Goal: Task Accomplishment & Management: Manage account settings

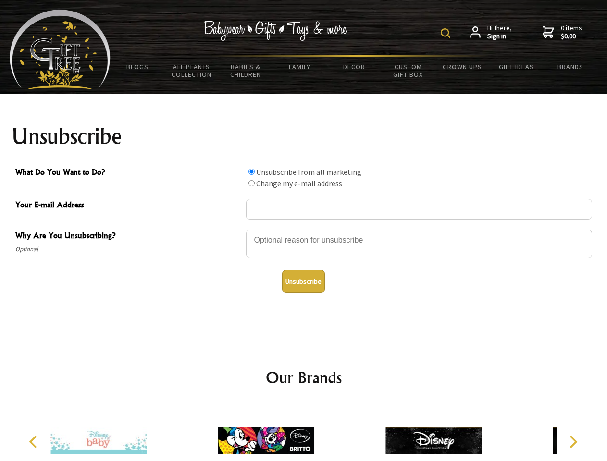
click at [447, 33] on img at bounding box center [445, 33] width 10 height 10
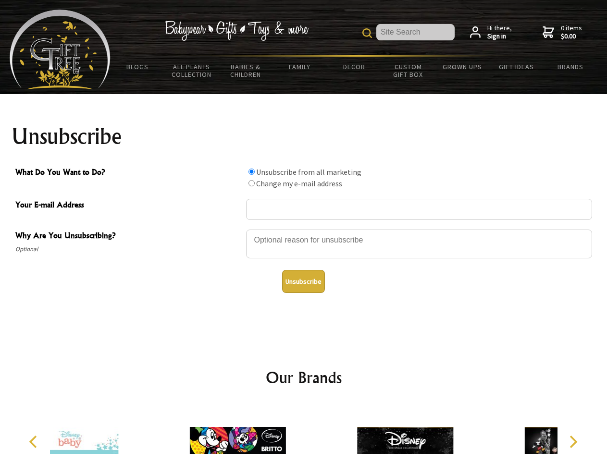
click at [304, 229] on div at bounding box center [419, 246] width 346 height 34
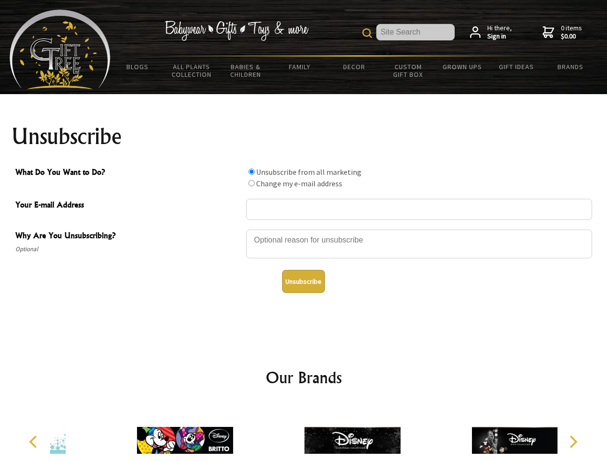
click at [251, 171] on input "What Do You Want to Do?" at bounding box center [251, 172] width 6 height 6
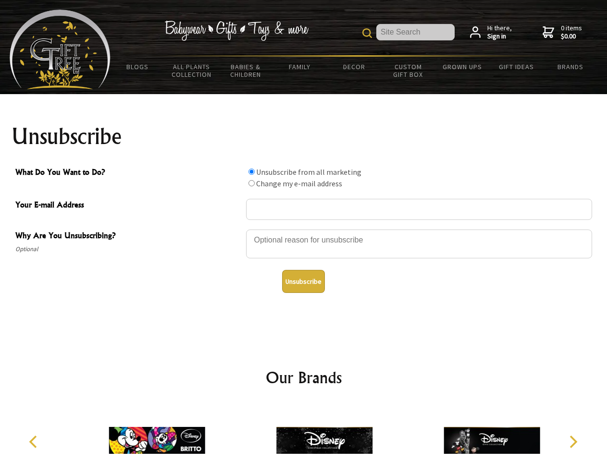
click at [251, 183] on input "What Do You Want to Do?" at bounding box center [251, 183] width 6 height 6
radio input "true"
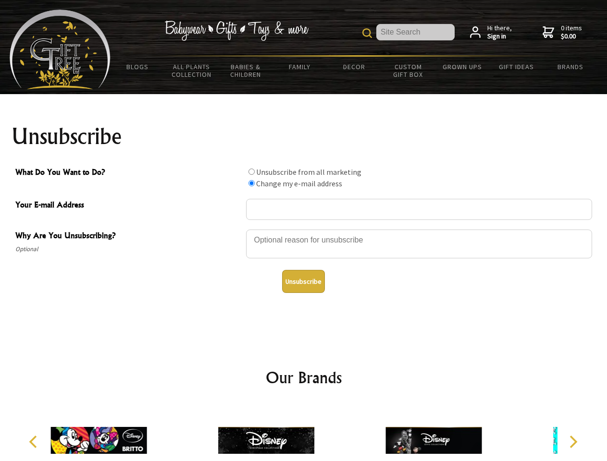
click at [303, 281] on button "Unsubscribe" at bounding box center [303, 281] width 43 height 23
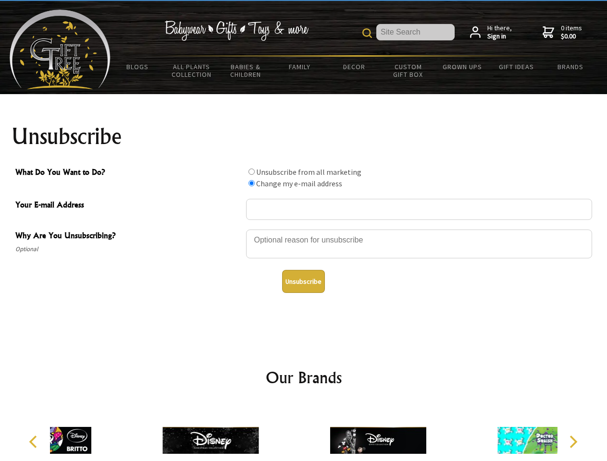
click at [35, 442] on icon "Previous" at bounding box center [34, 442] width 12 height 12
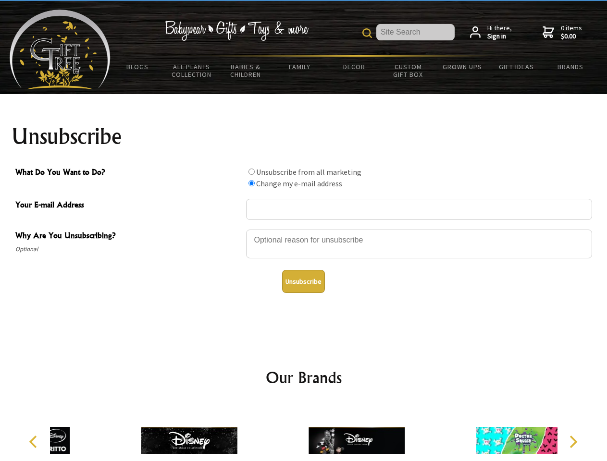
click at [572, 442] on icon "Next" at bounding box center [572, 442] width 12 height 12
